Goal: Navigation & Orientation: Find specific page/section

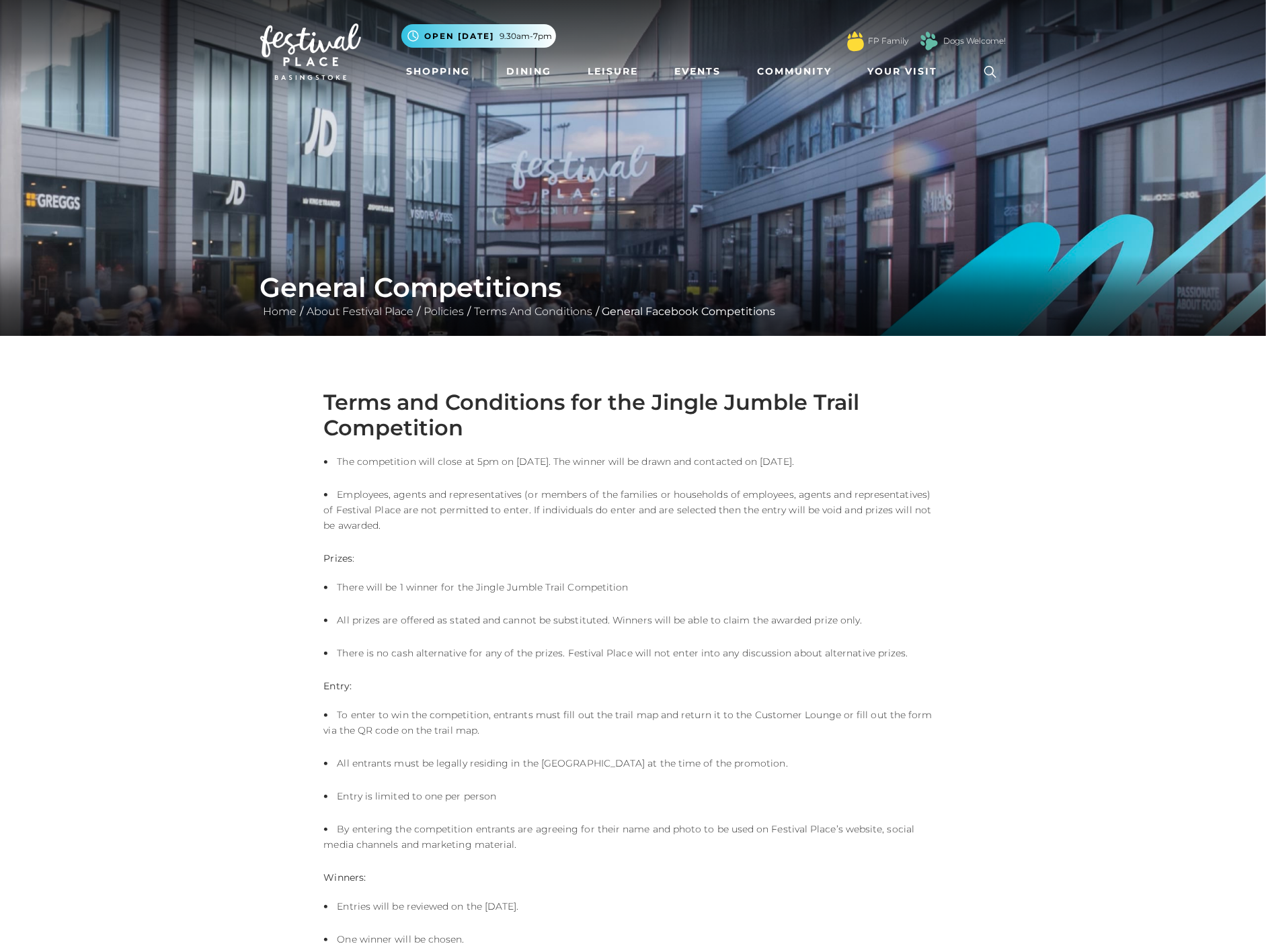
click at [313, 62] on img at bounding box center [310, 51] width 101 height 56
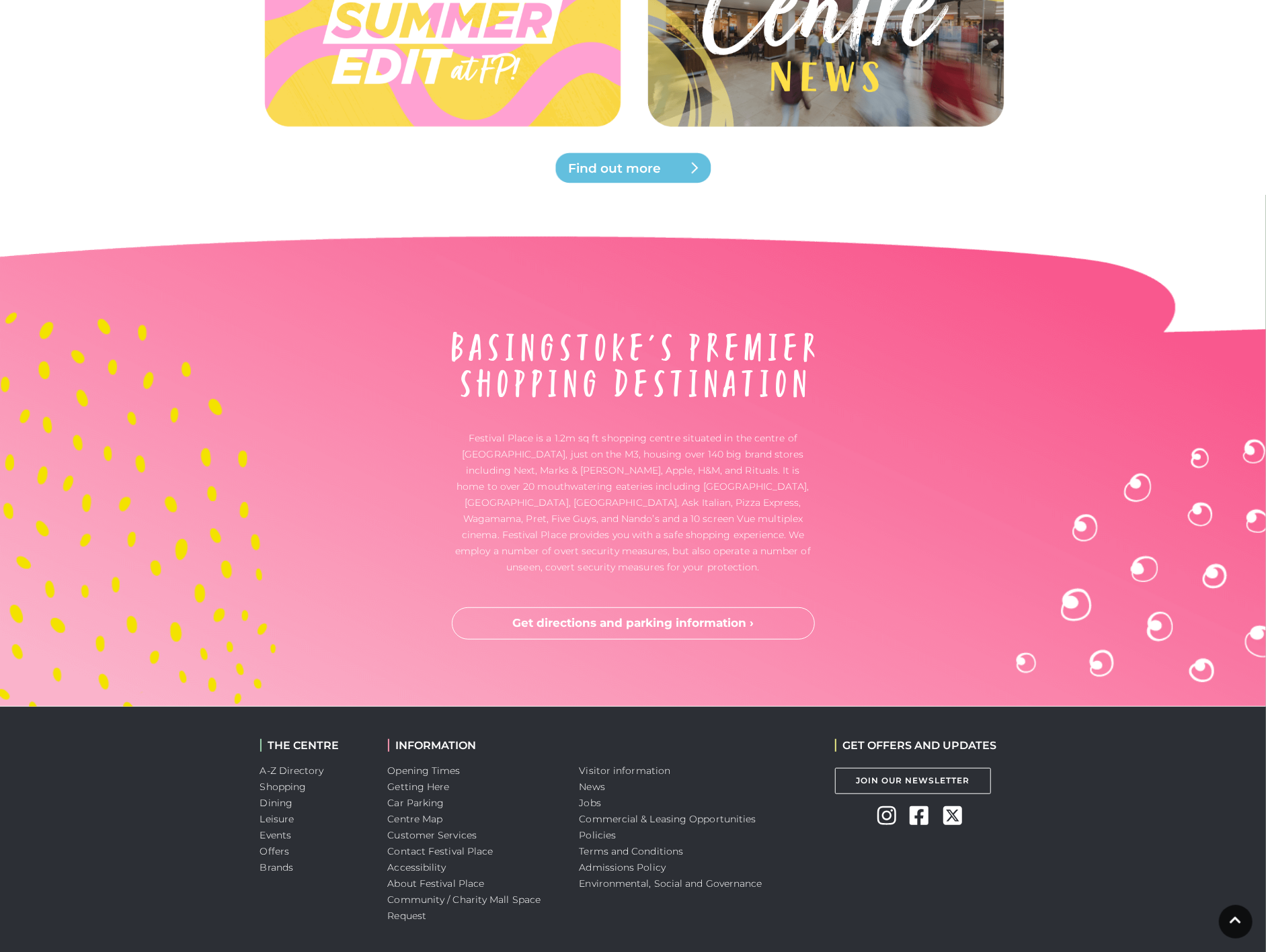
scroll to position [4132, 0]
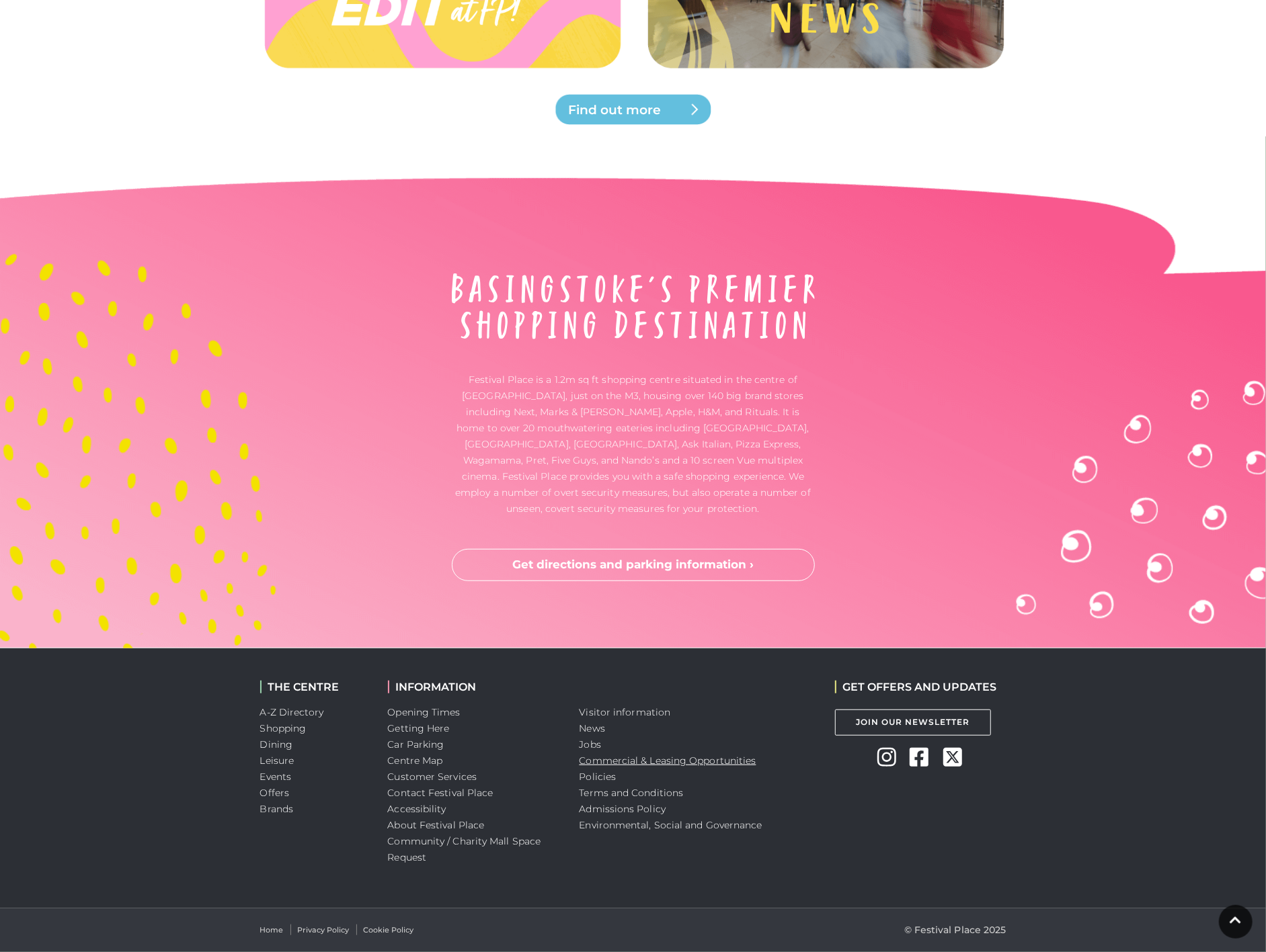
click at [602, 763] on link "Commercial & Leasing Opportunities" at bounding box center [668, 761] width 177 height 12
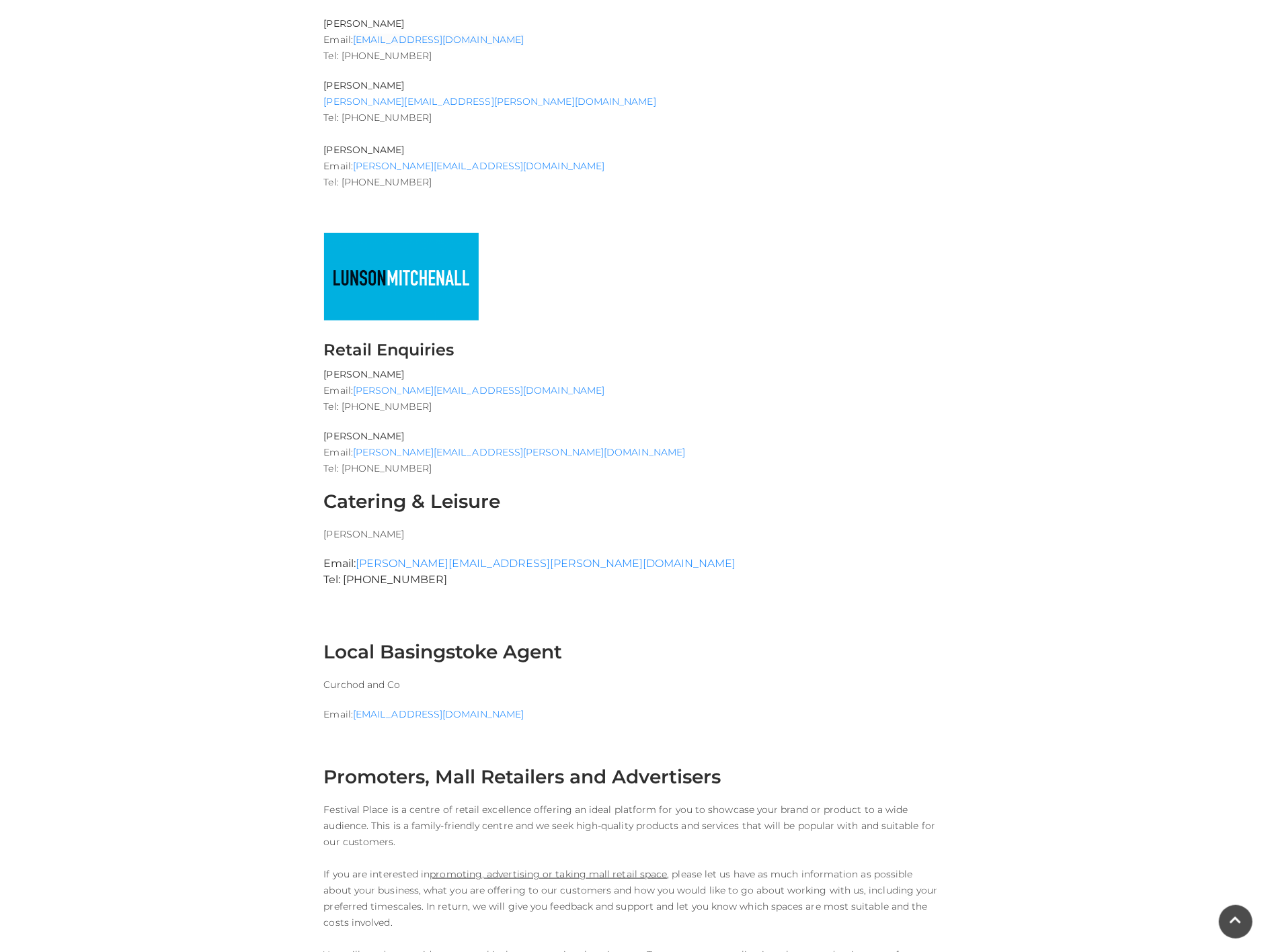
scroll to position [654, 0]
